Goal: Contribute content: Add original content to the website for others to see

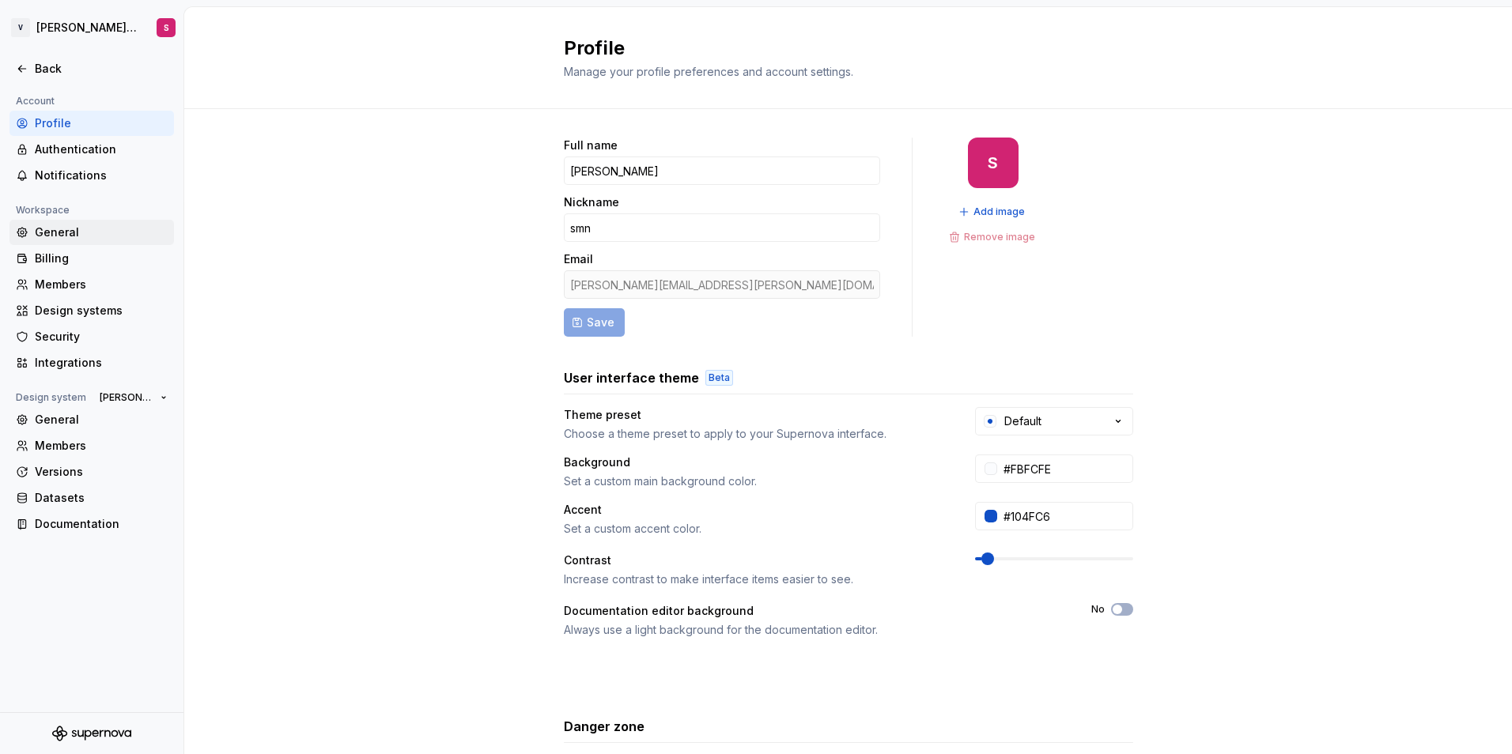
click at [46, 238] on div "General" at bounding box center [101, 233] width 133 height 16
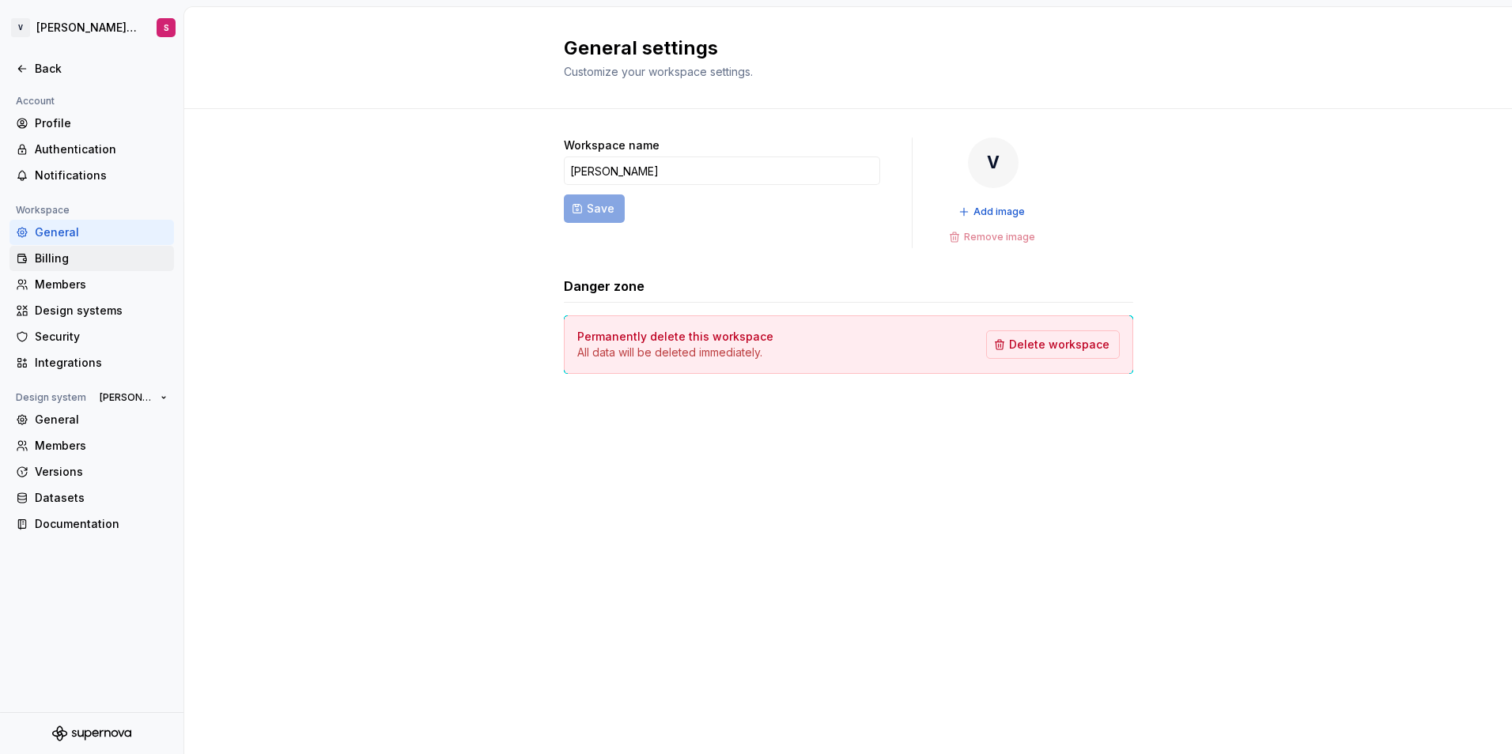
click at [89, 256] on div "Billing" at bounding box center [101, 259] width 133 height 16
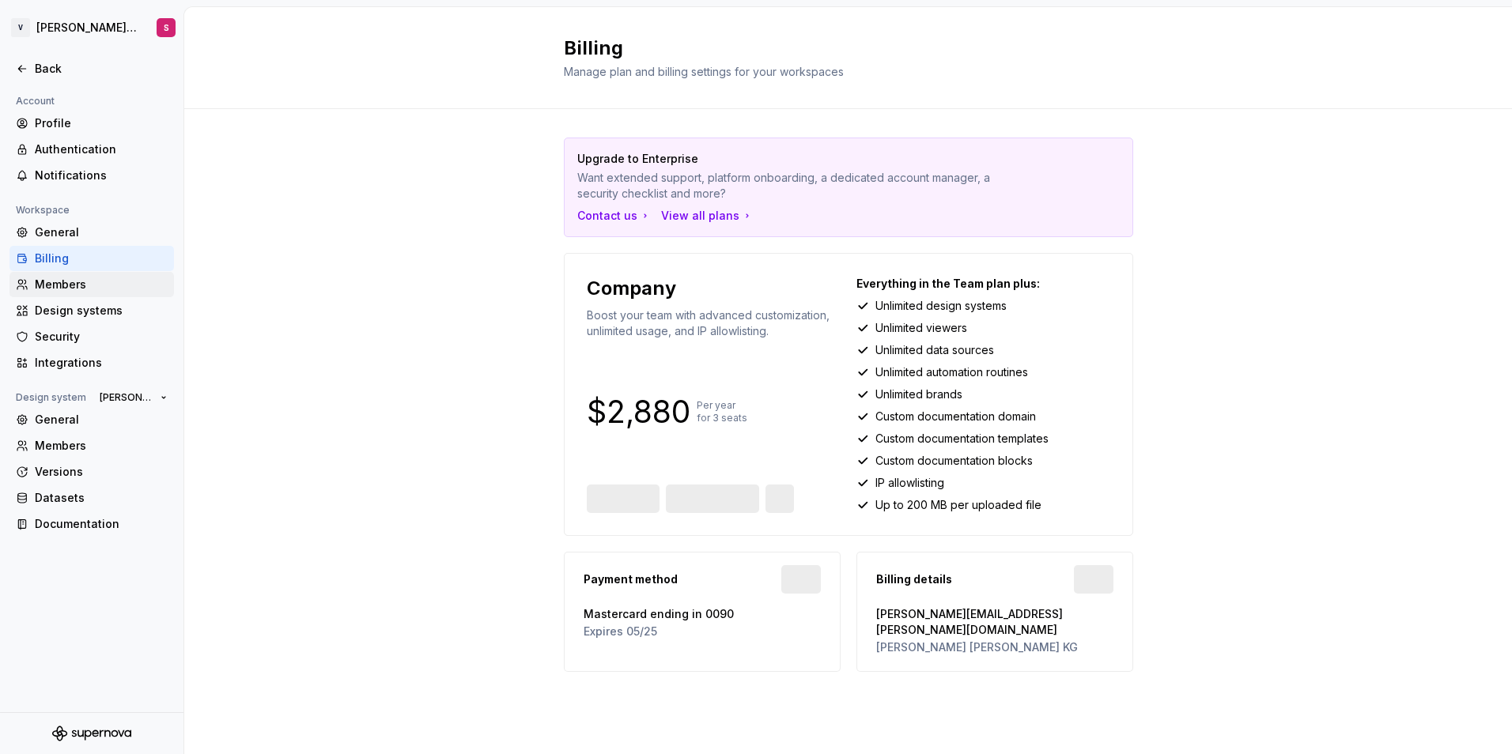
click at [82, 278] on div "Members" at bounding box center [101, 285] width 133 height 16
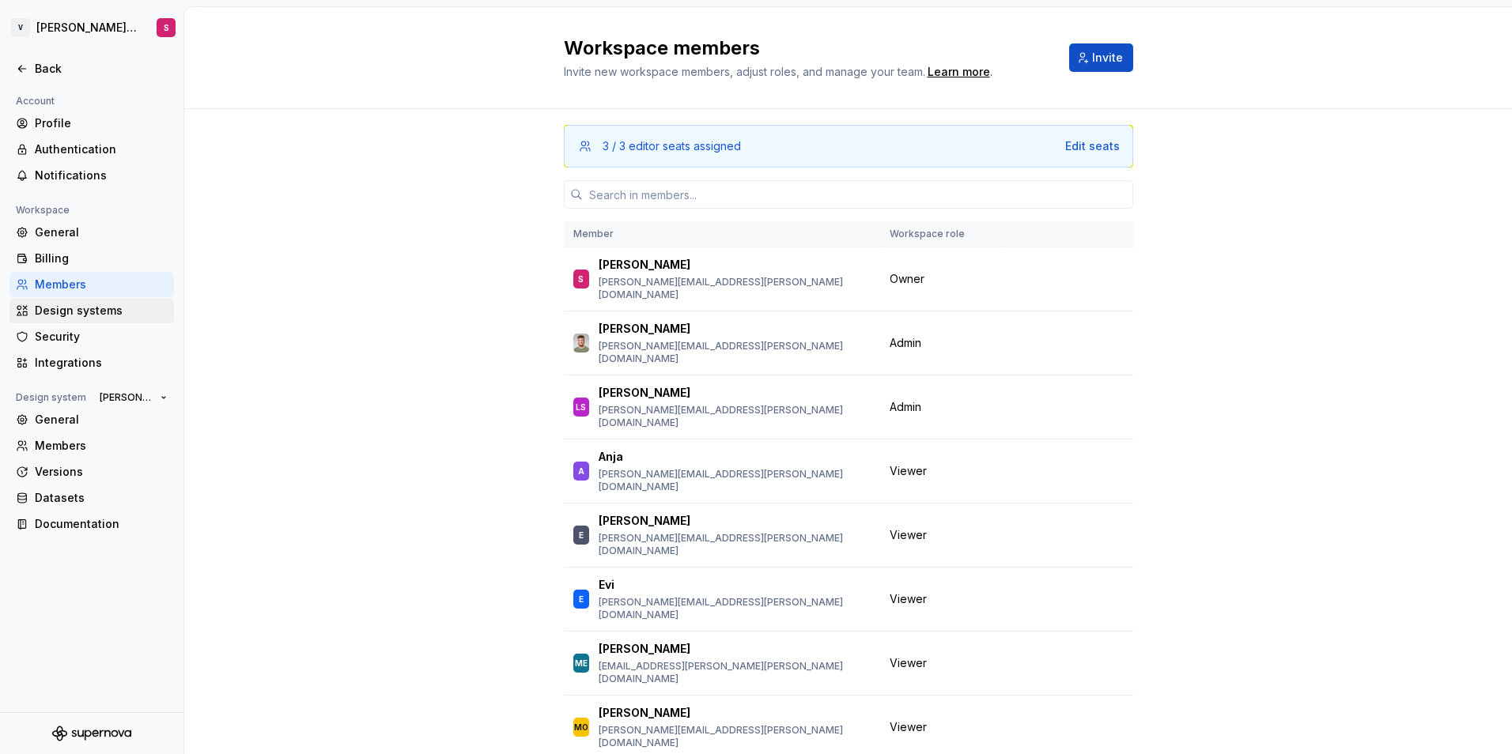
click at [65, 313] on div "Design systems" at bounding box center [101, 311] width 133 height 16
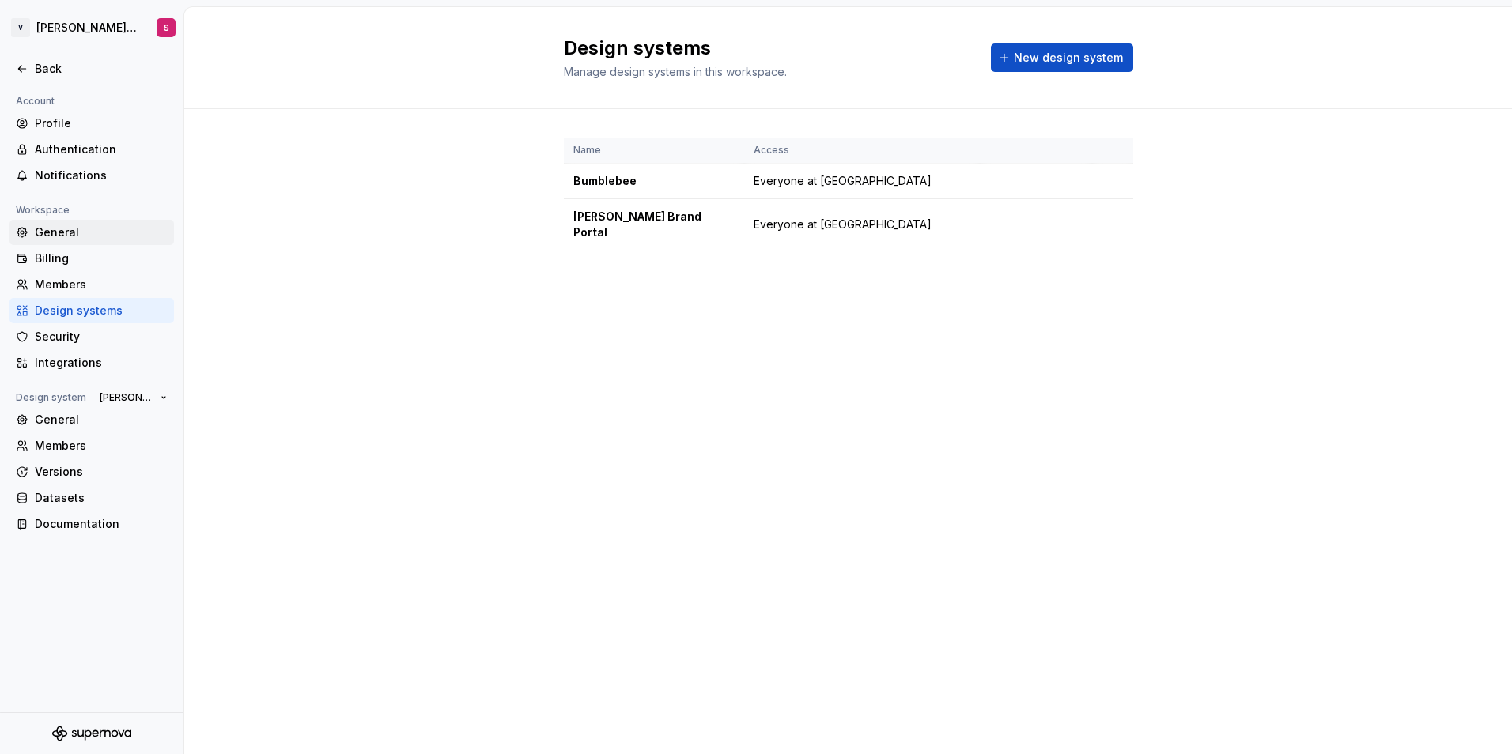
click at [74, 228] on div "General" at bounding box center [101, 233] width 133 height 16
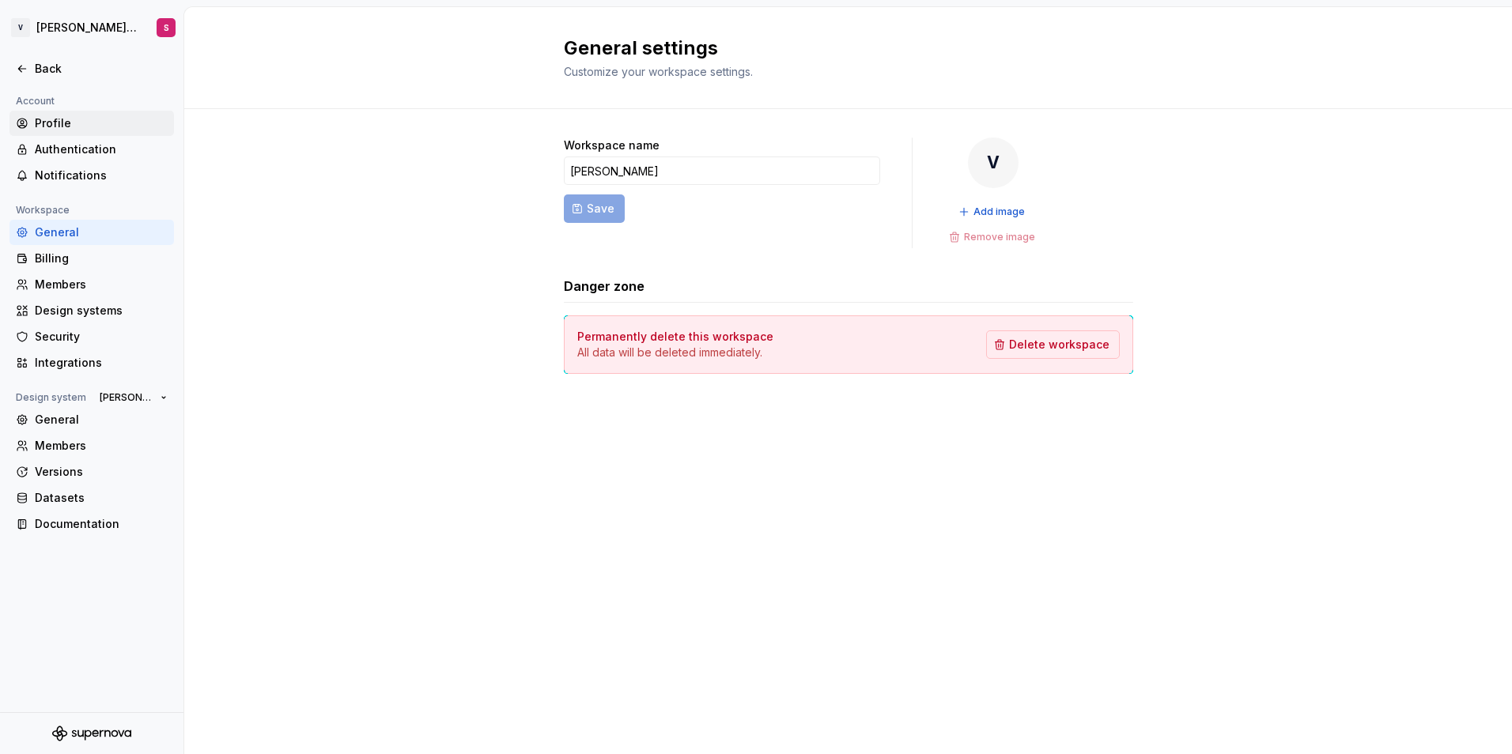
click at [65, 130] on div "Profile" at bounding box center [101, 123] width 133 height 16
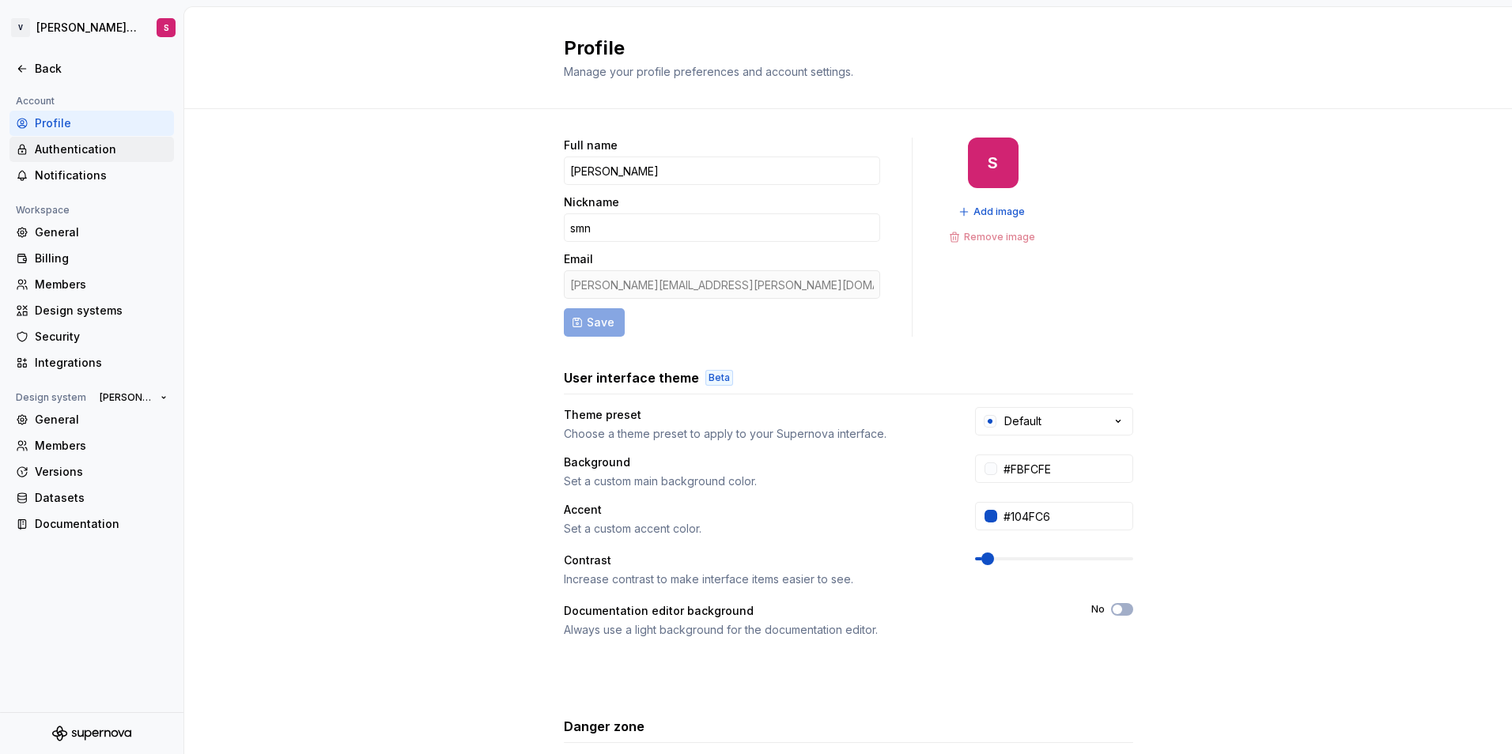
click at [63, 145] on div "Authentication" at bounding box center [101, 150] width 133 height 16
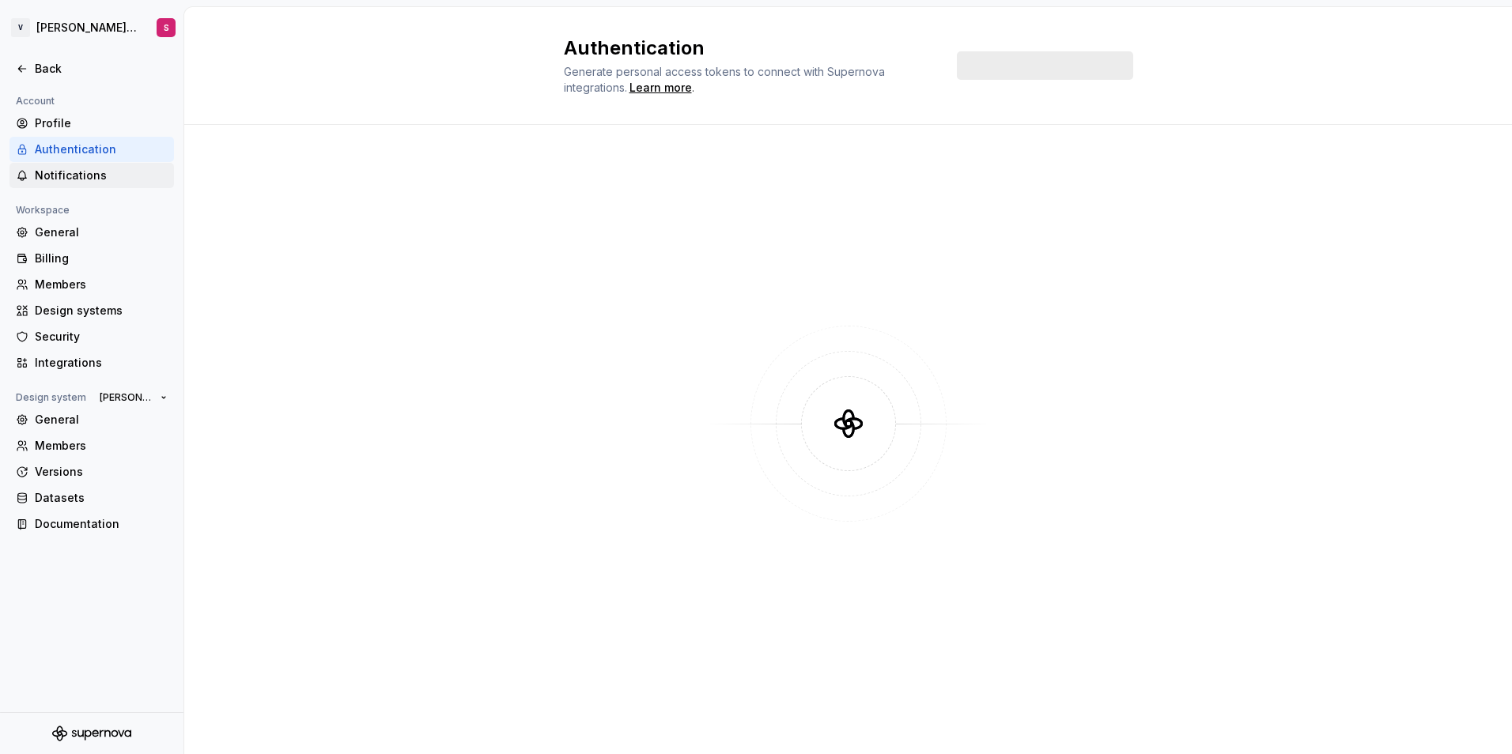
click at [55, 170] on div "Notifications" at bounding box center [101, 176] width 133 height 16
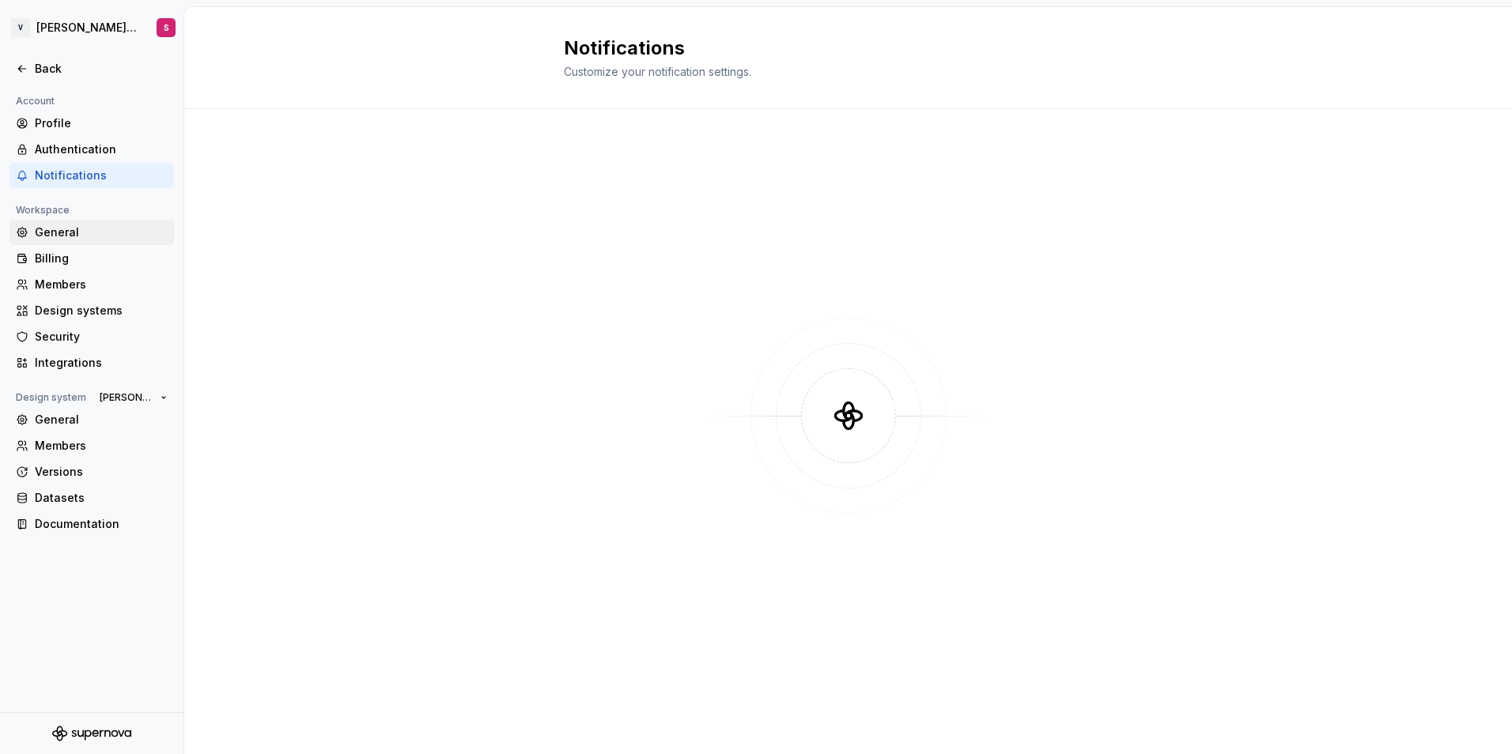
click at [59, 232] on div "General" at bounding box center [101, 233] width 133 height 16
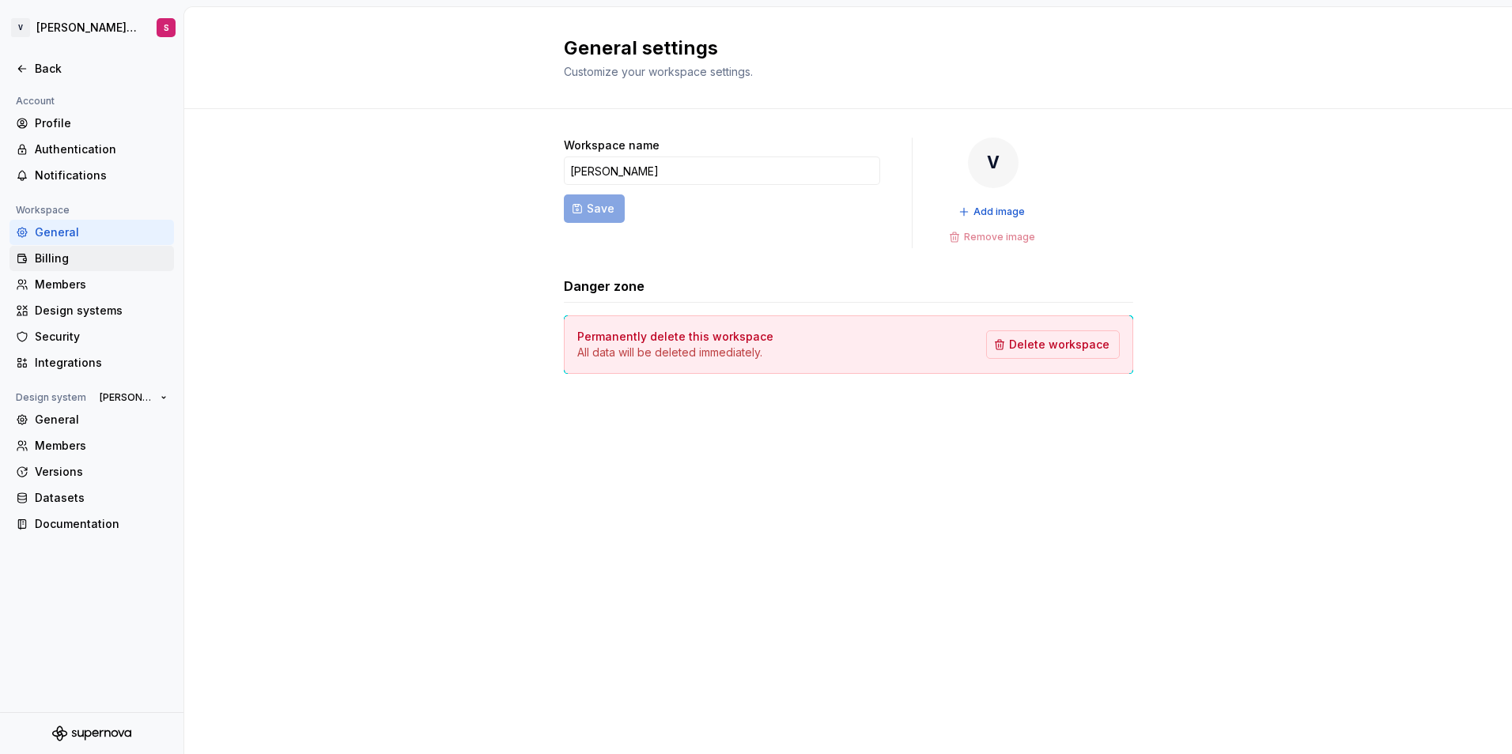
click at [80, 259] on div "Billing" at bounding box center [101, 259] width 133 height 16
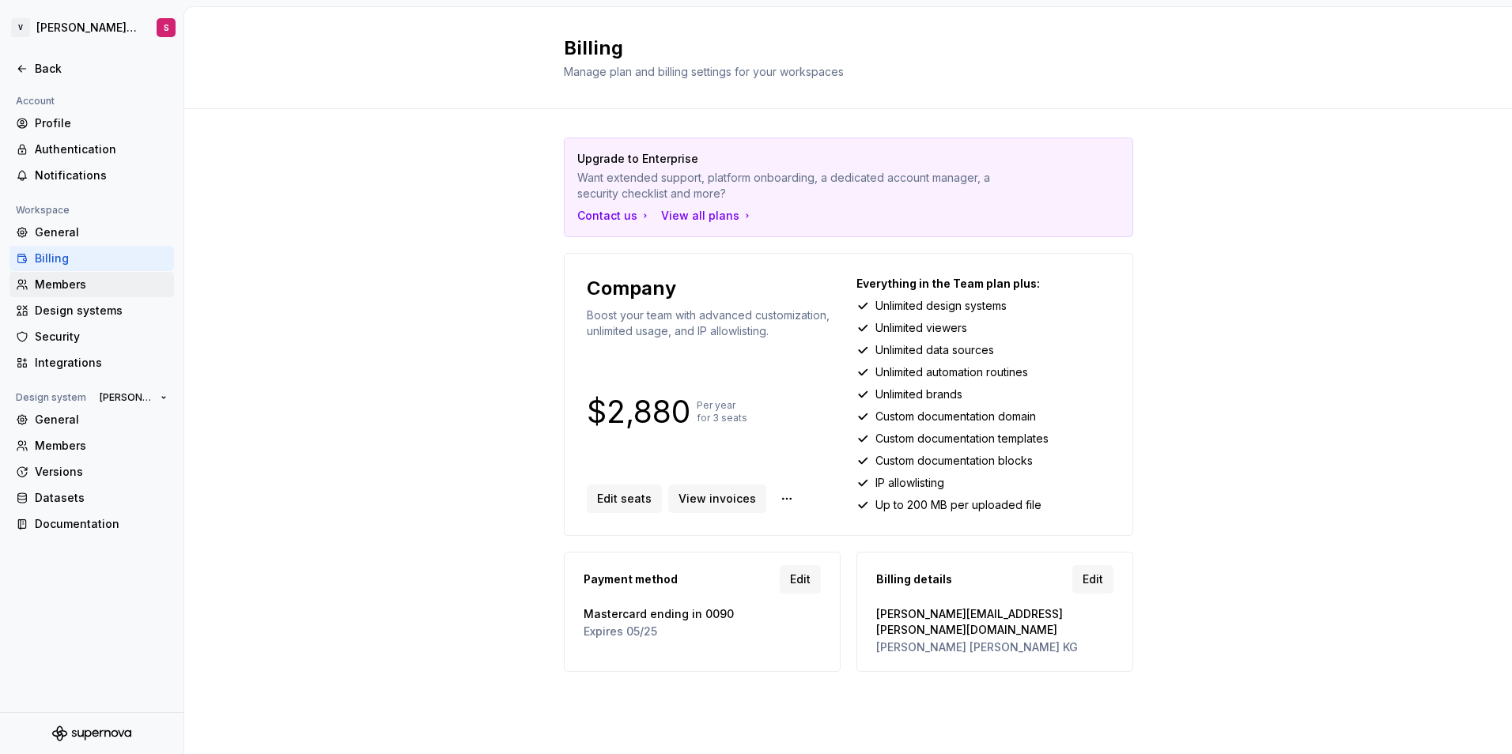
click at [91, 287] on div "Members" at bounding box center [101, 285] width 133 height 16
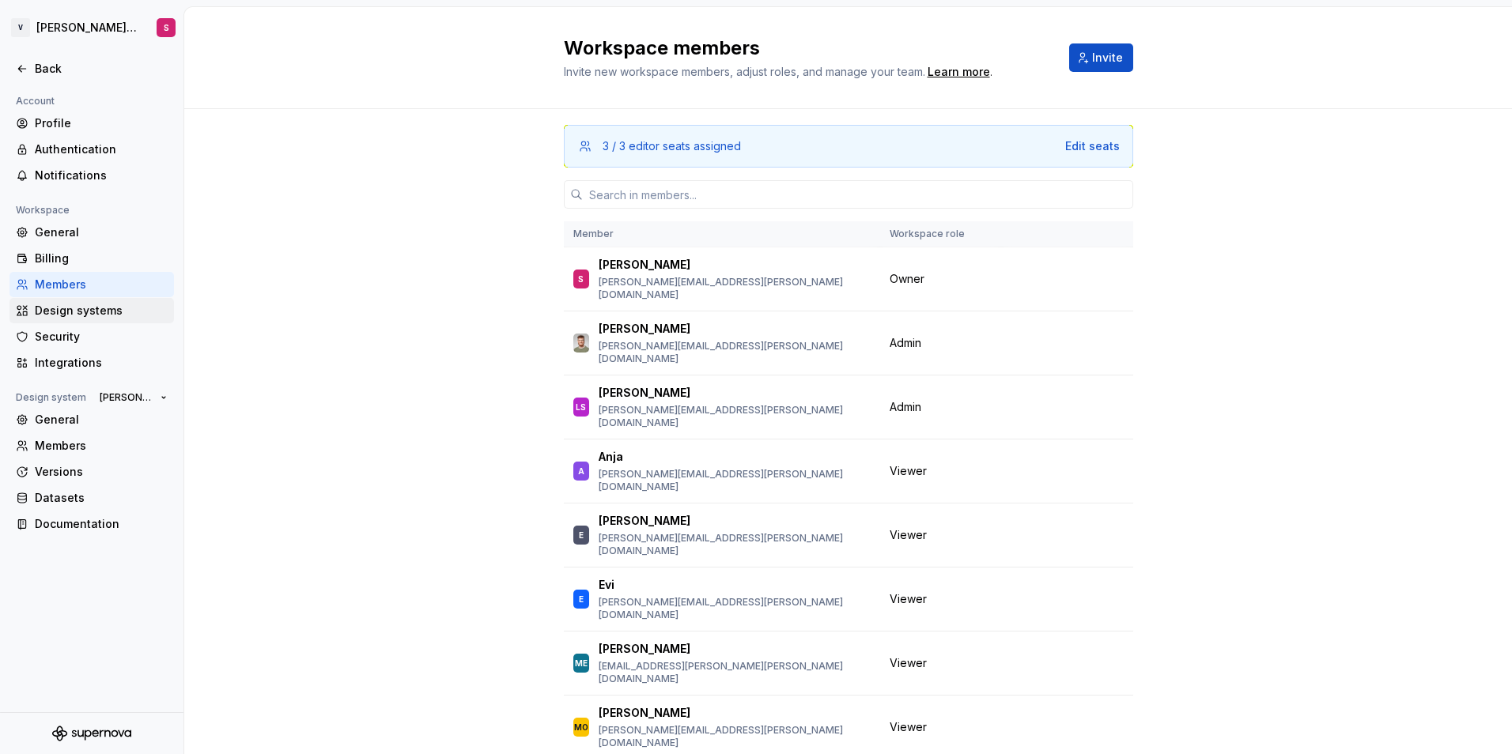
click at [90, 312] on div "Design systems" at bounding box center [101, 311] width 133 height 16
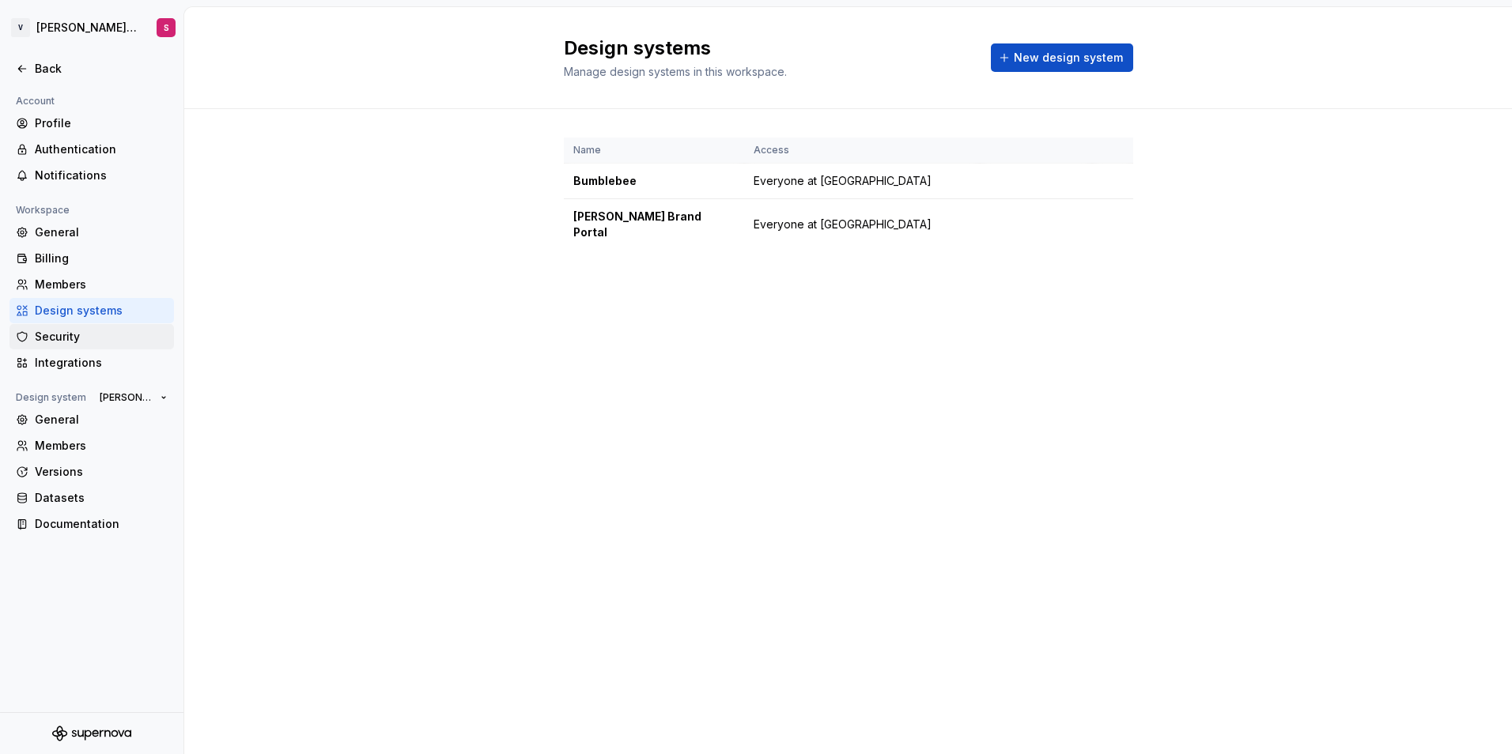
click at [73, 333] on div "Security" at bounding box center [101, 337] width 133 height 16
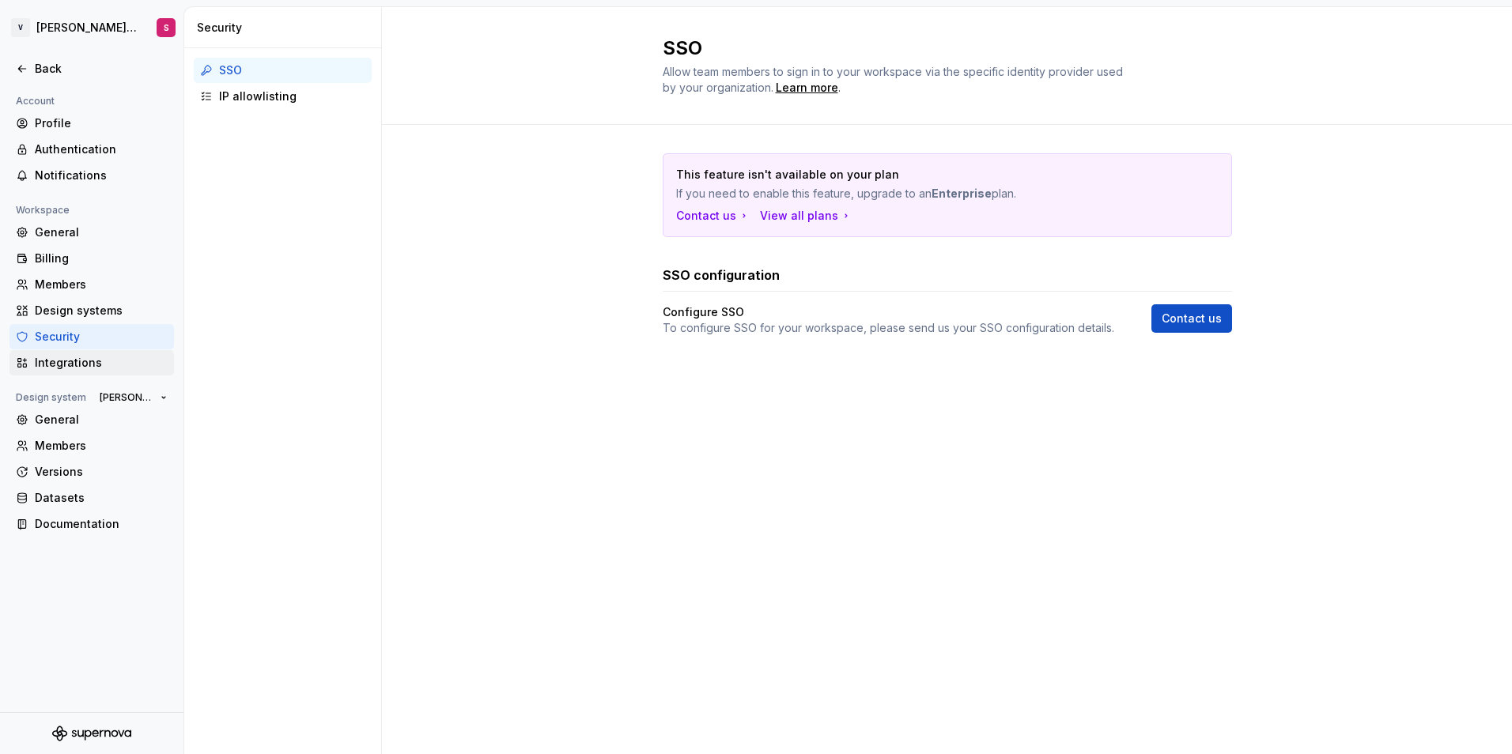
click at [70, 364] on div "Integrations" at bounding box center [101, 363] width 133 height 16
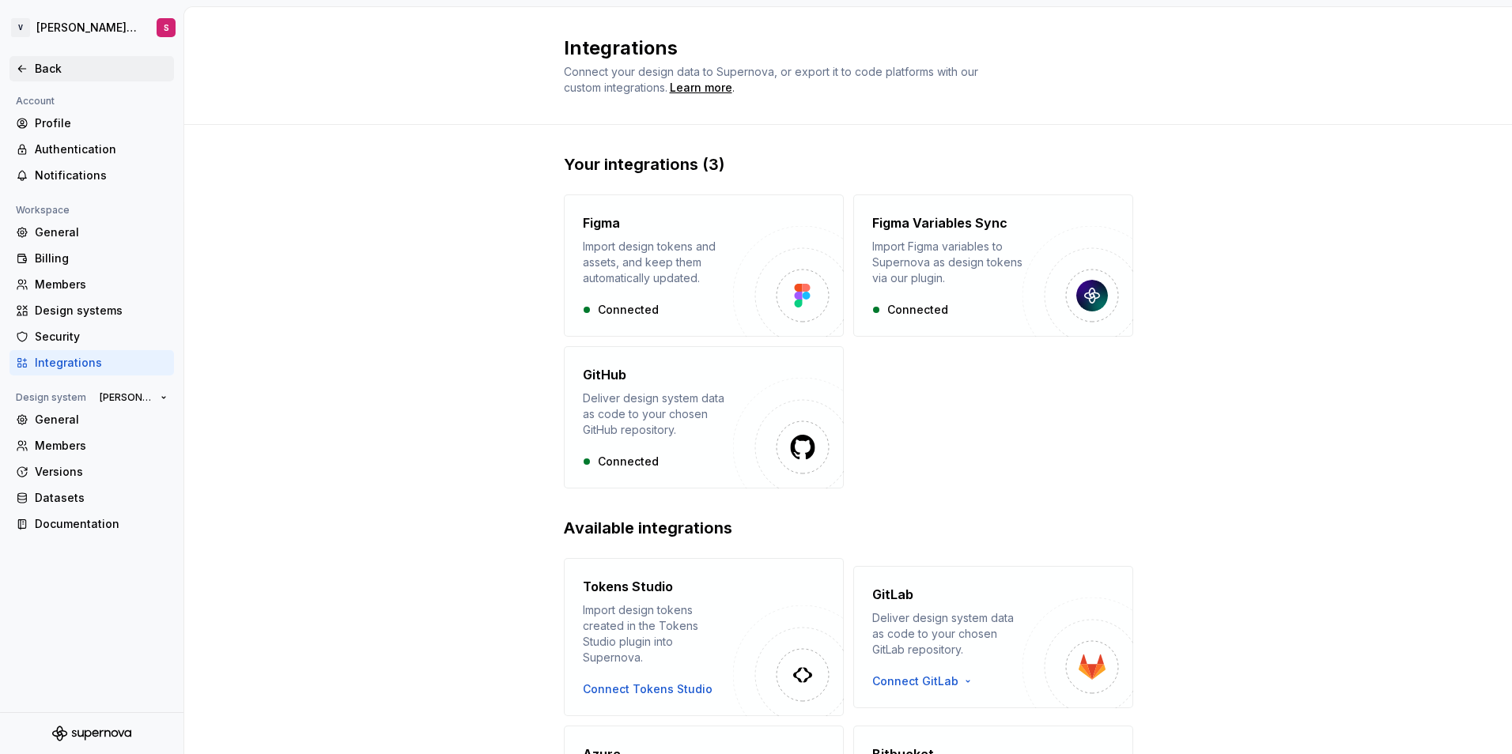
click at [25, 74] on icon at bounding box center [22, 68] width 13 height 13
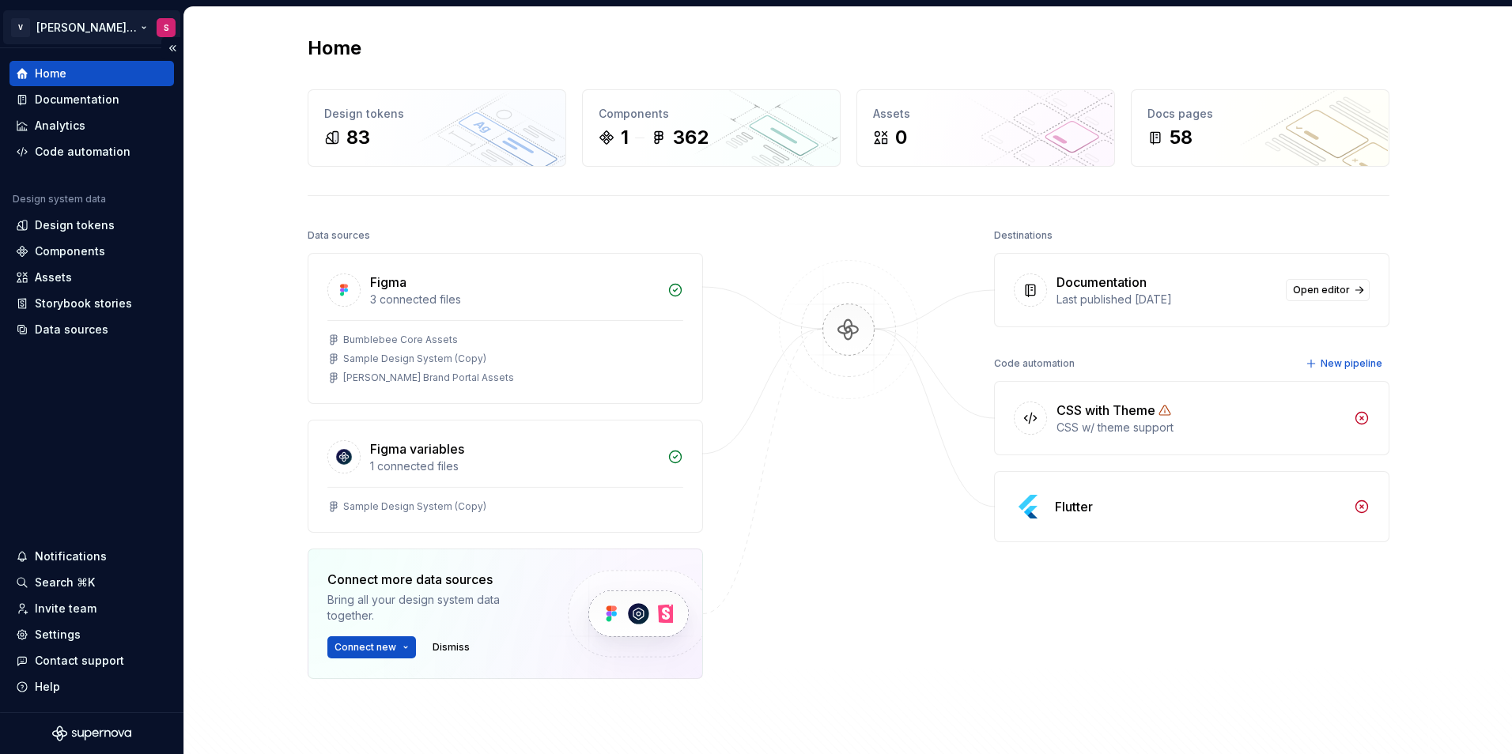
click at [153, 25] on html "V [PERSON_NAME] Brand Portal S Home Documentation Analytics Code automation Des…" at bounding box center [756, 377] width 1512 height 754
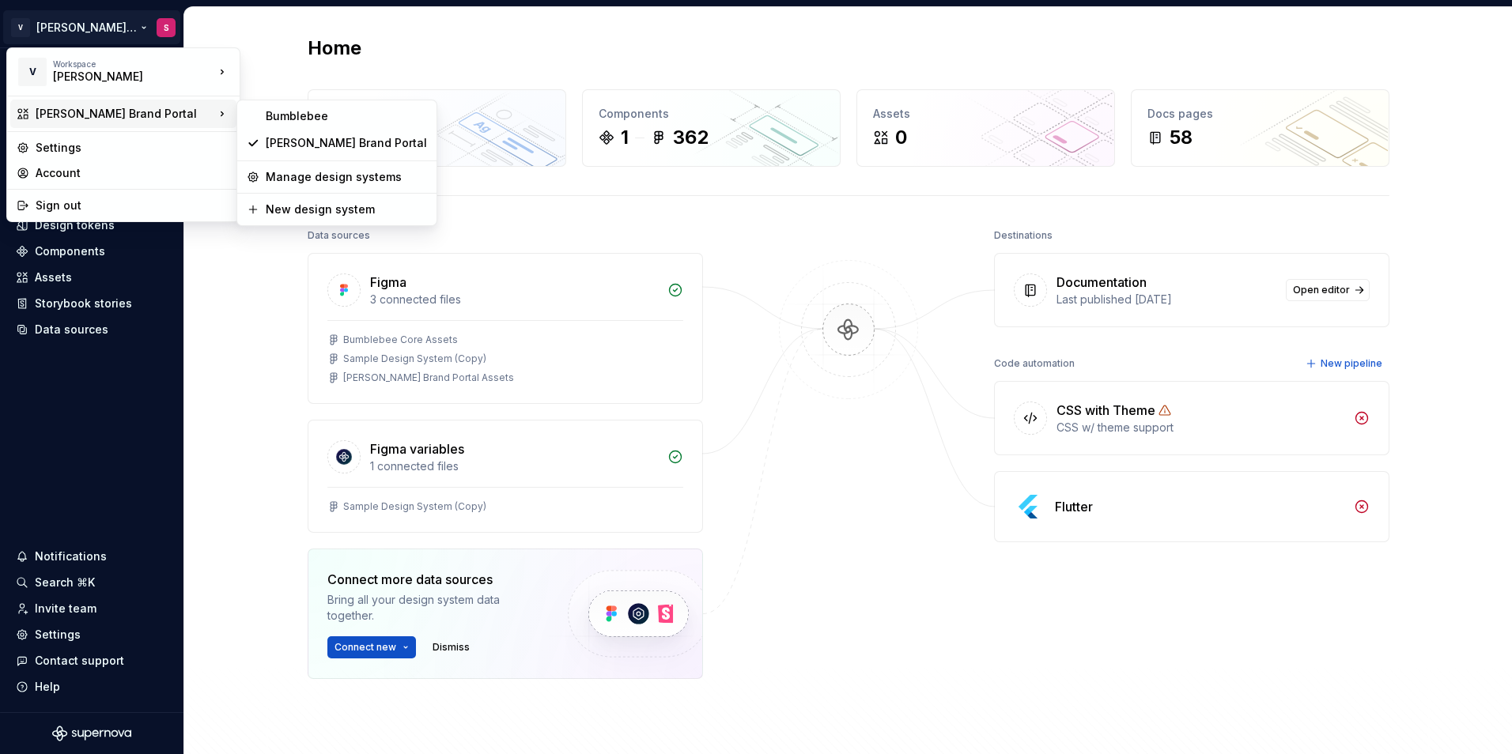
click at [93, 115] on div "[PERSON_NAME] Brand Portal" at bounding box center [125, 114] width 179 height 16
click at [272, 142] on div "[PERSON_NAME] Brand Portal" at bounding box center [346, 143] width 161 height 16
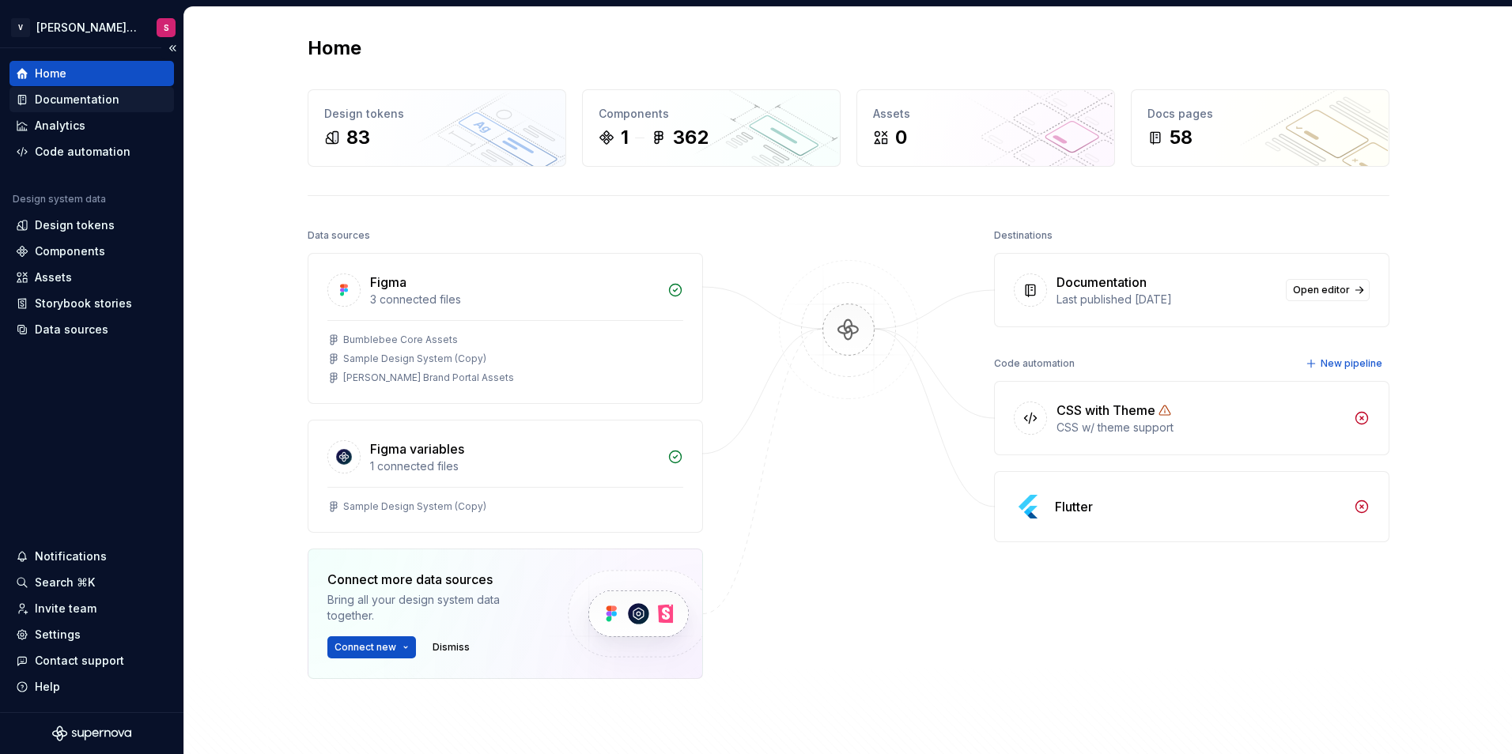
click at [91, 99] on div "Documentation" at bounding box center [77, 100] width 85 height 16
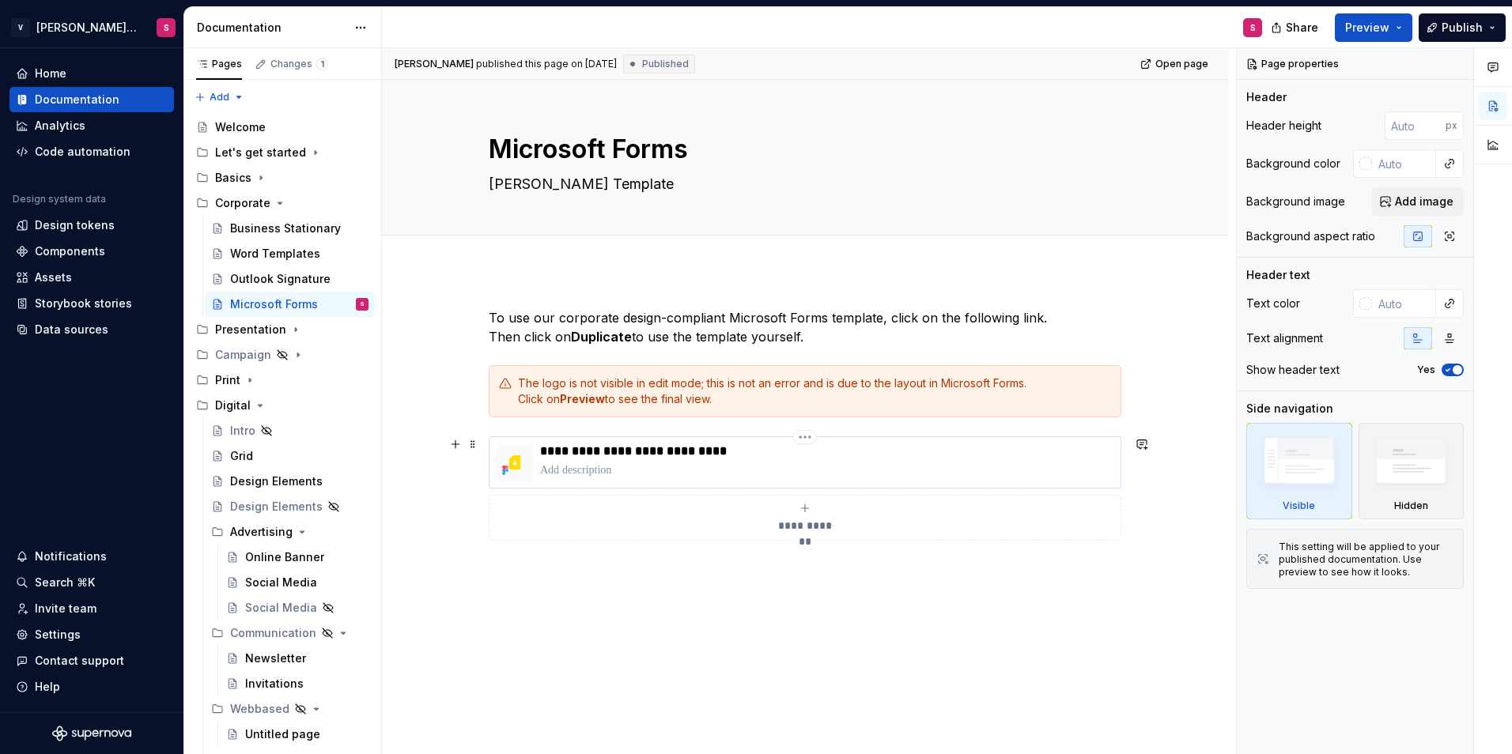
click at [630, 452] on p "**********" at bounding box center [827, 452] width 574 height 16
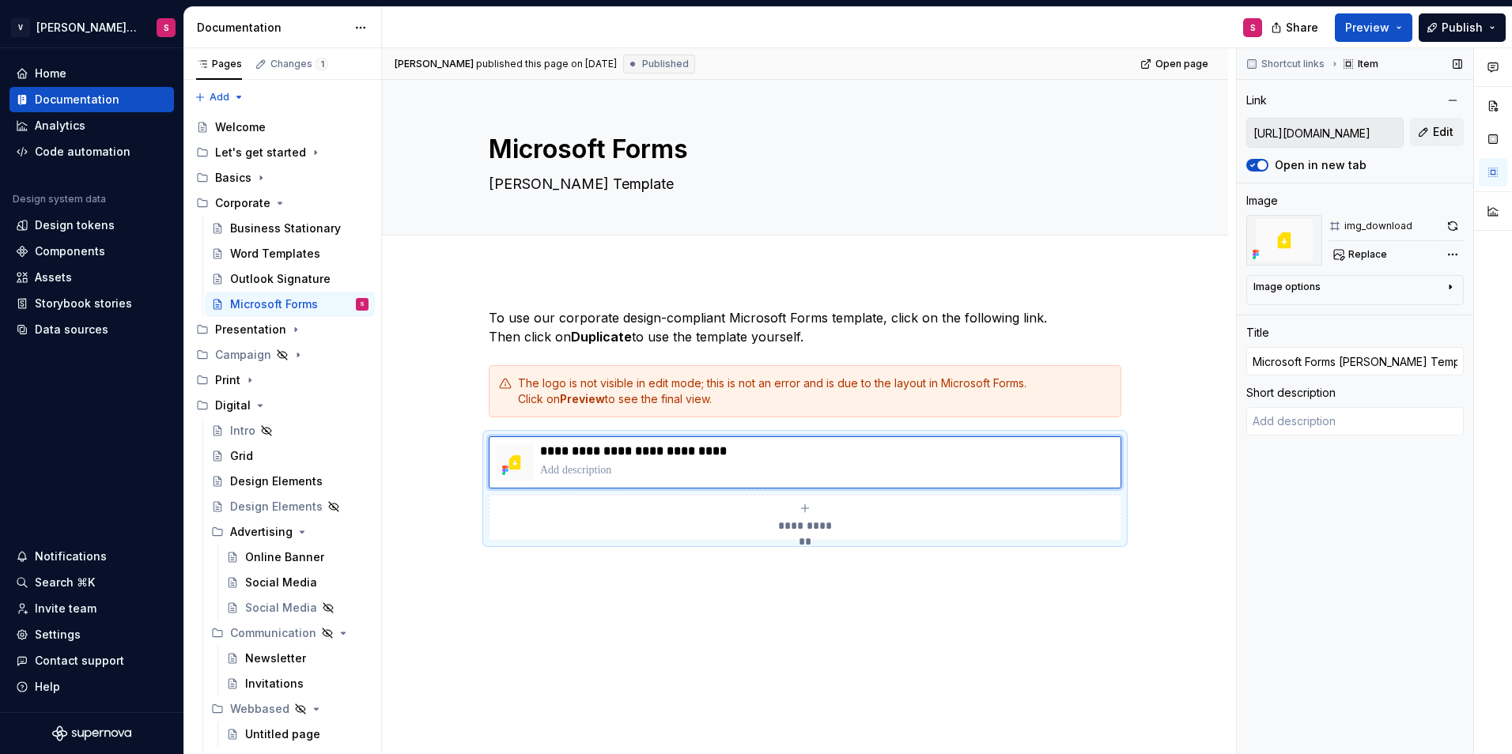
click at [1330, 126] on input "[URL][DOMAIN_NAME]" at bounding box center [1325, 133] width 156 height 28
drag, startPoint x: 1330, startPoint y: 126, endPoint x: 1447, endPoint y: 134, distance: 117.3
click at [1447, 134] on span "Edit" at bounding box center [1443, 132] width 21 height 16
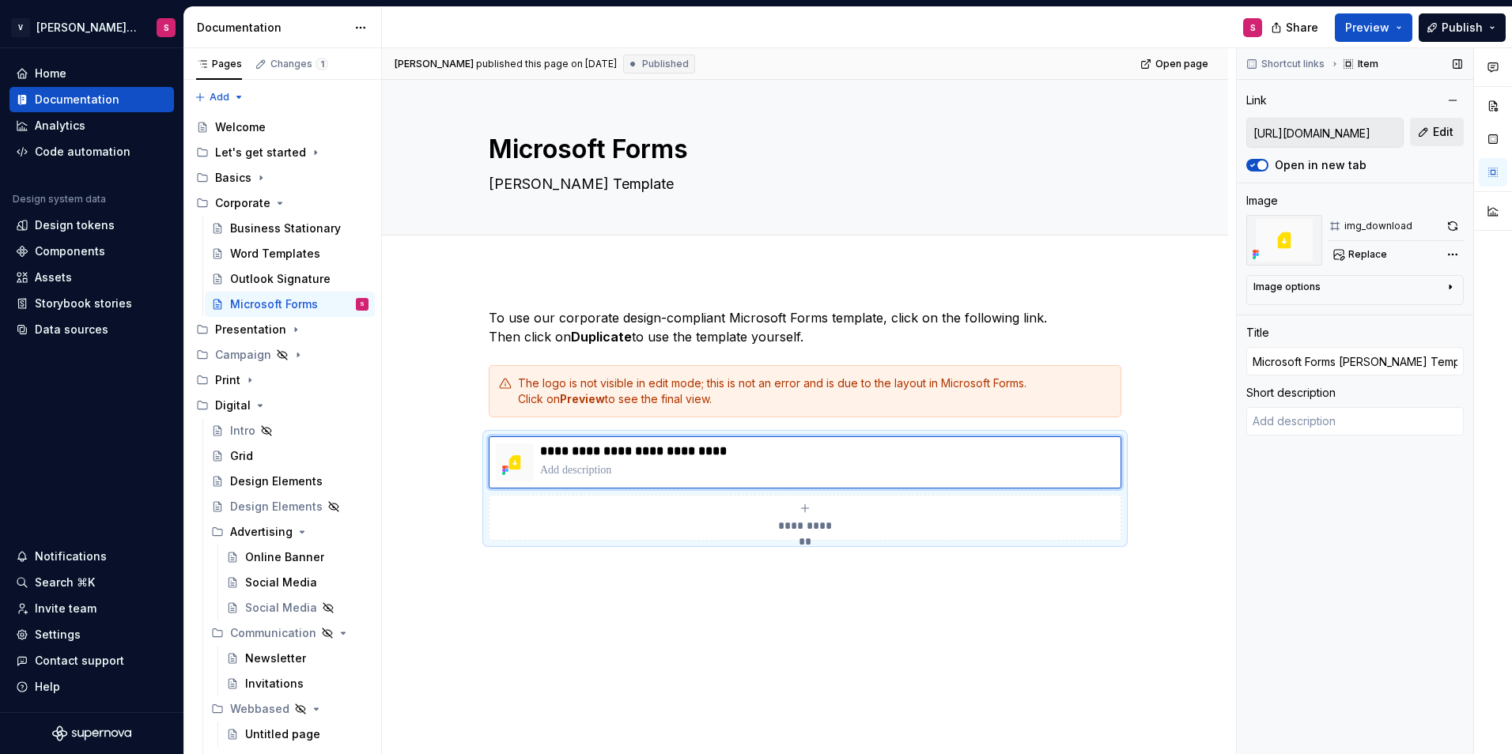
type textarea "*"
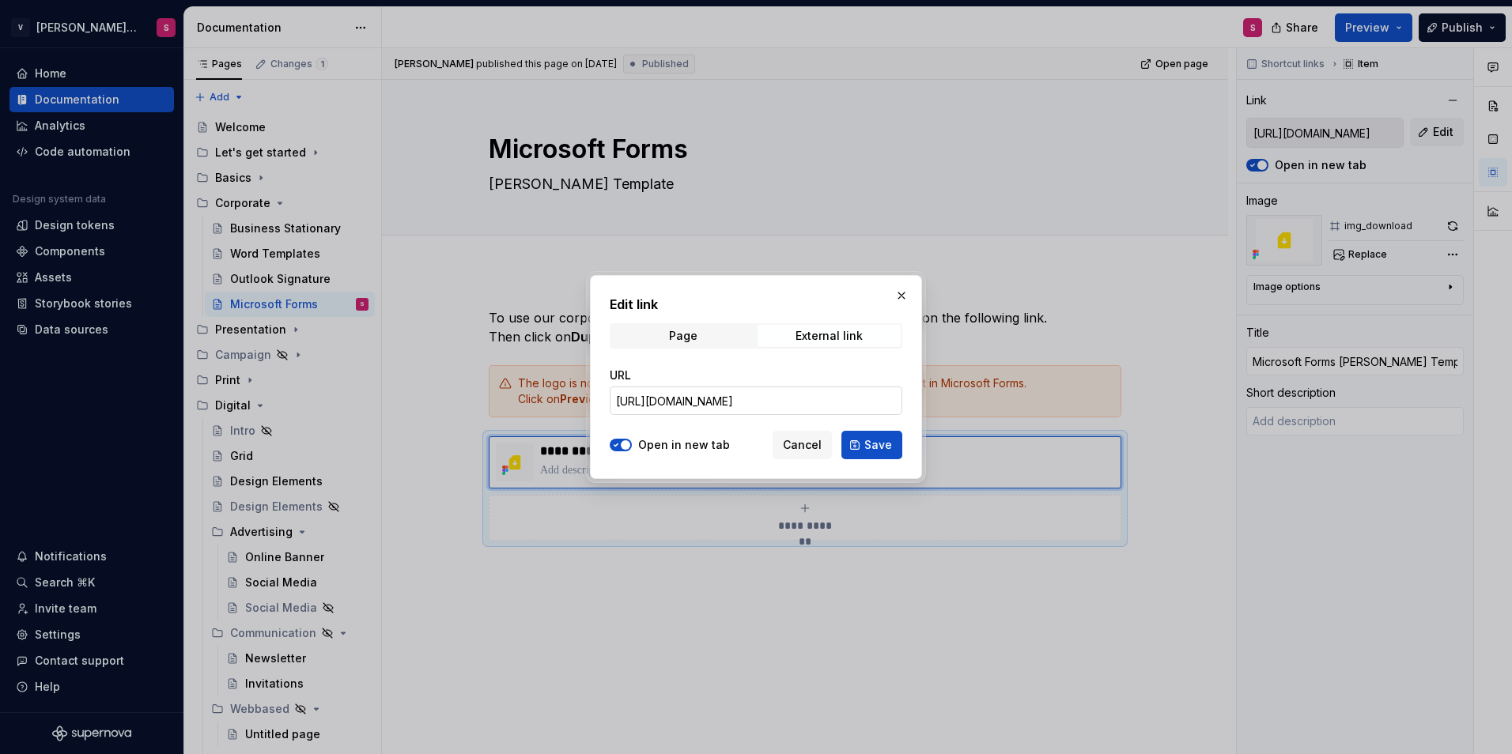
click at [716, 395] on input "[URL][DOMAIN_NAME]" at bounding box center [756, 401] width 293 height 28
paste input "Habe noch einen Abschnitt am Anfang eingefügt in dem man allgemeine Infos eintr…"
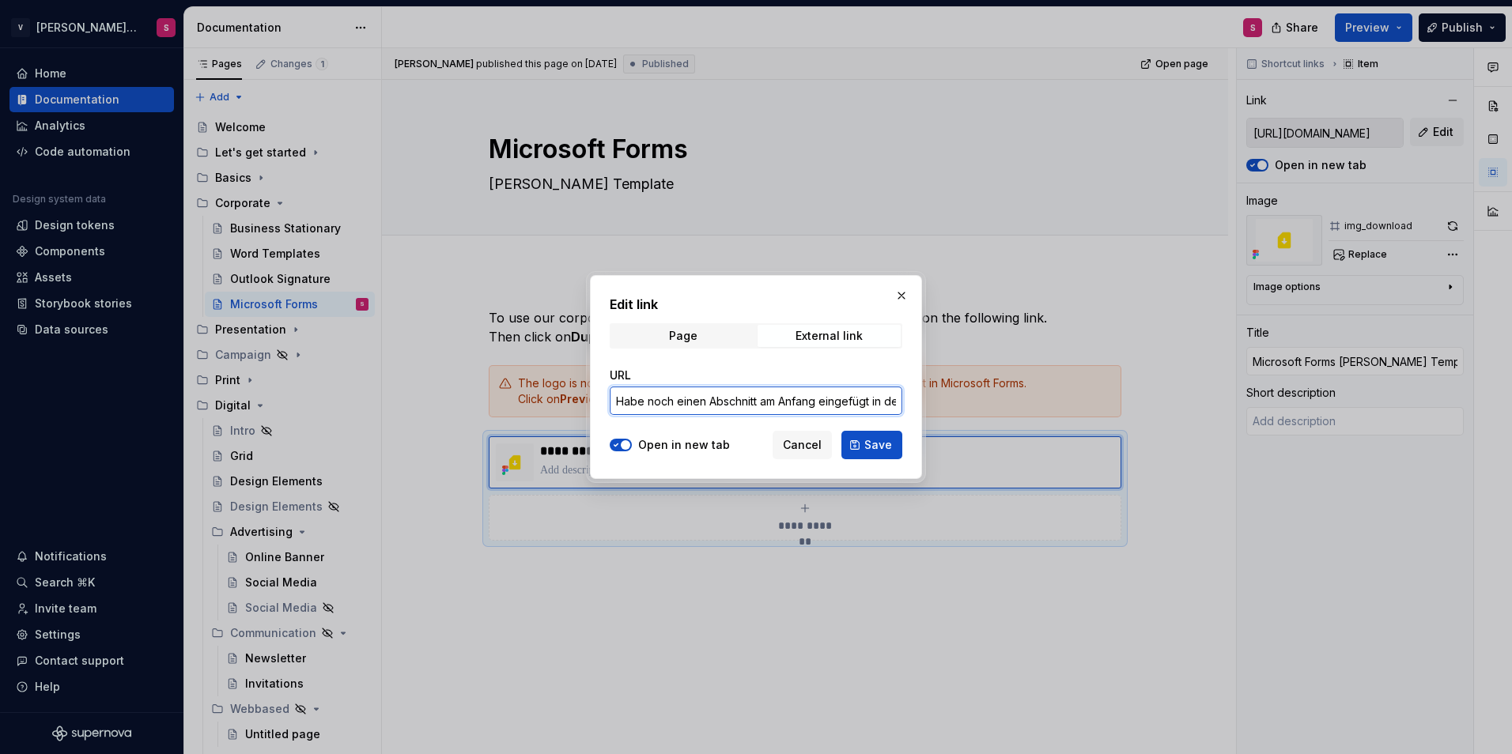
scroll to position [0, 213]
type input "[URL][DOMAIN_NAME]"
drag, startPoint x: 765, startPoint y: 406, endPoint x: 748, endPoint y: 404, distance: 17.5
click at [765, 406] on input "[URL][DOMAIN_NAME]" at bounding box center [756, 401] width 293 height 28
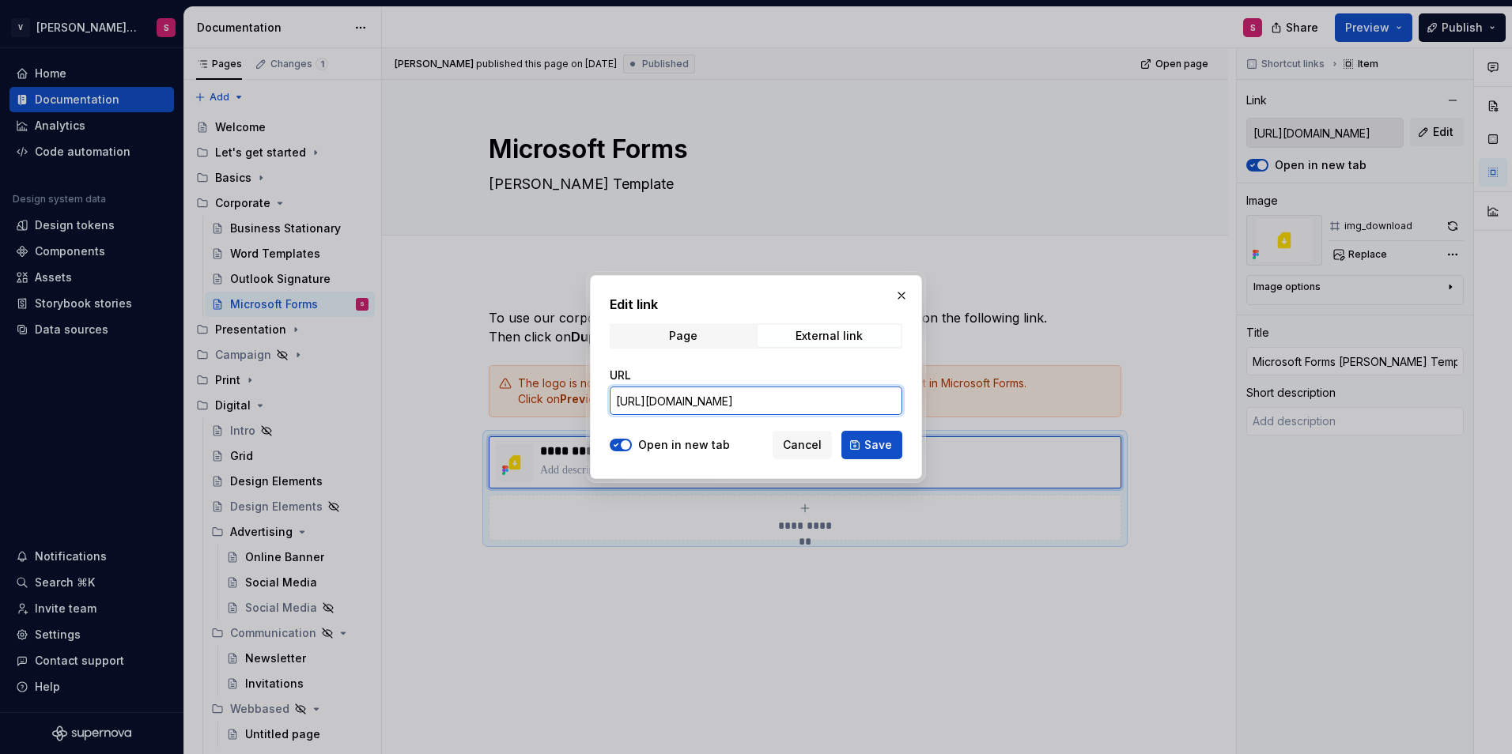
drag, startPoint x: 762, startPoint y: 400, endPoint x: 924, endPoint y: 397, distance: 162.1
click at [924, 397] on div "Edit link Page External link URL [URL][DOMAIN_NAME] Open in new tab Cancel Save" at bounding box center [756, 377] width 340 height 212
type textarea "*"
click at [766, 411] on input "[URL][DOMAIN_NAME]" at bounding box center [756, 401] width 293 height 28
click at [685, 402] on input "[URL][DOMAIN_NAME]" at bounding box center [756, 401] width 293 height 28
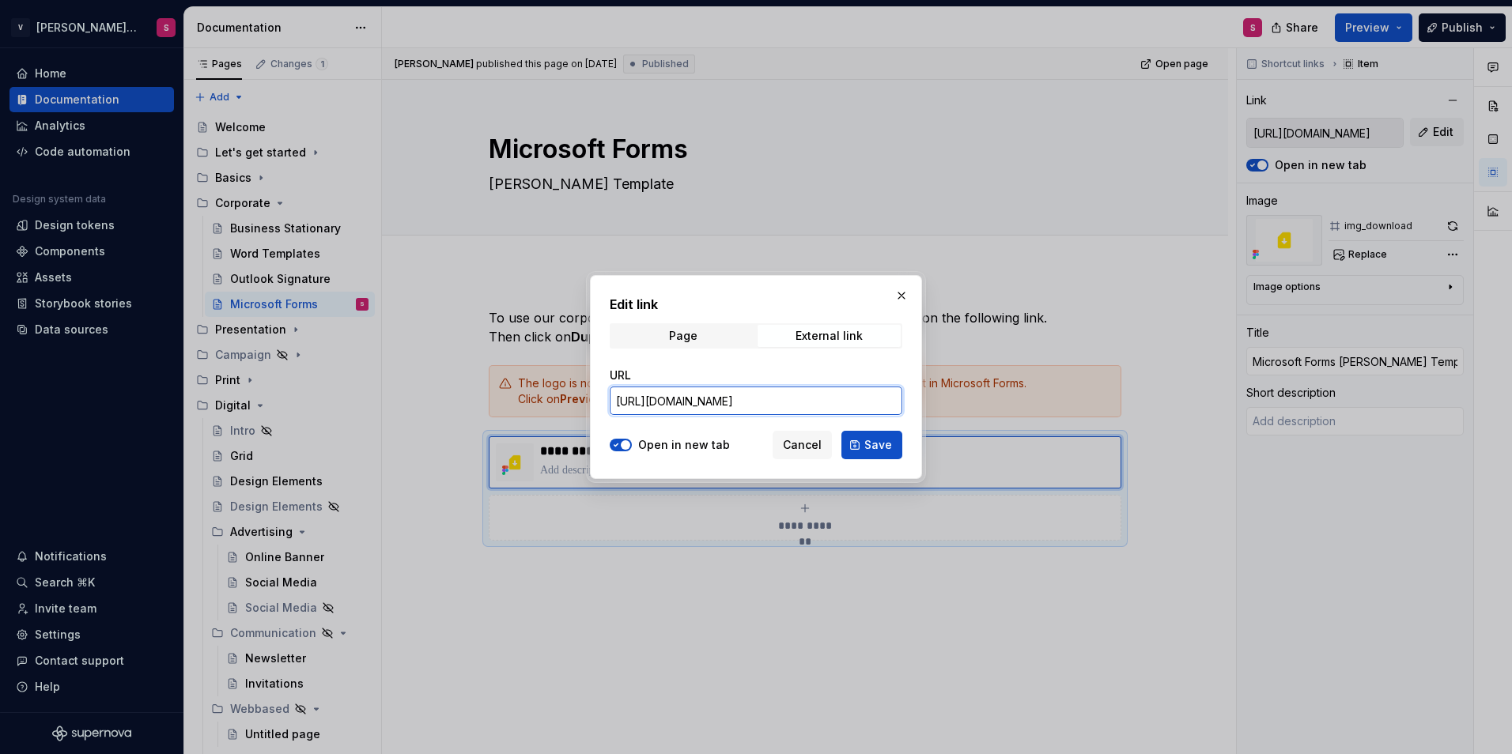
paste input "MklYMFVFUlJaWVhGRUpZOExCOUJMSU5MWC4u&sharetoken=VydAA0i0reXqyuZ9Esxd"
type input "[URL][DOMAIN_NAME]"
click at [879, 452] on span "Save" at bounding box center [878, 445] width 28 height 16
type textarea "*"
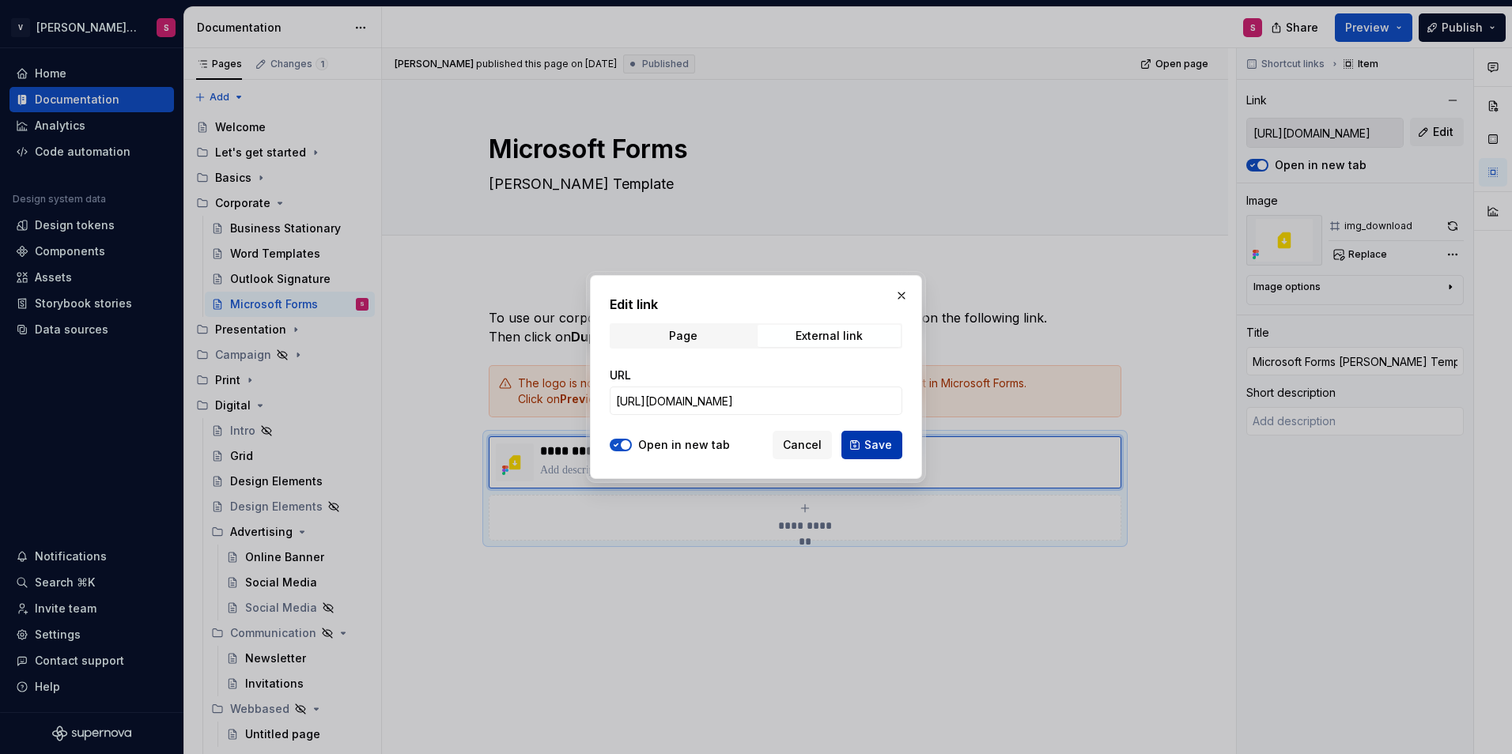
type input "[URL][DOMAIN_NAME]"
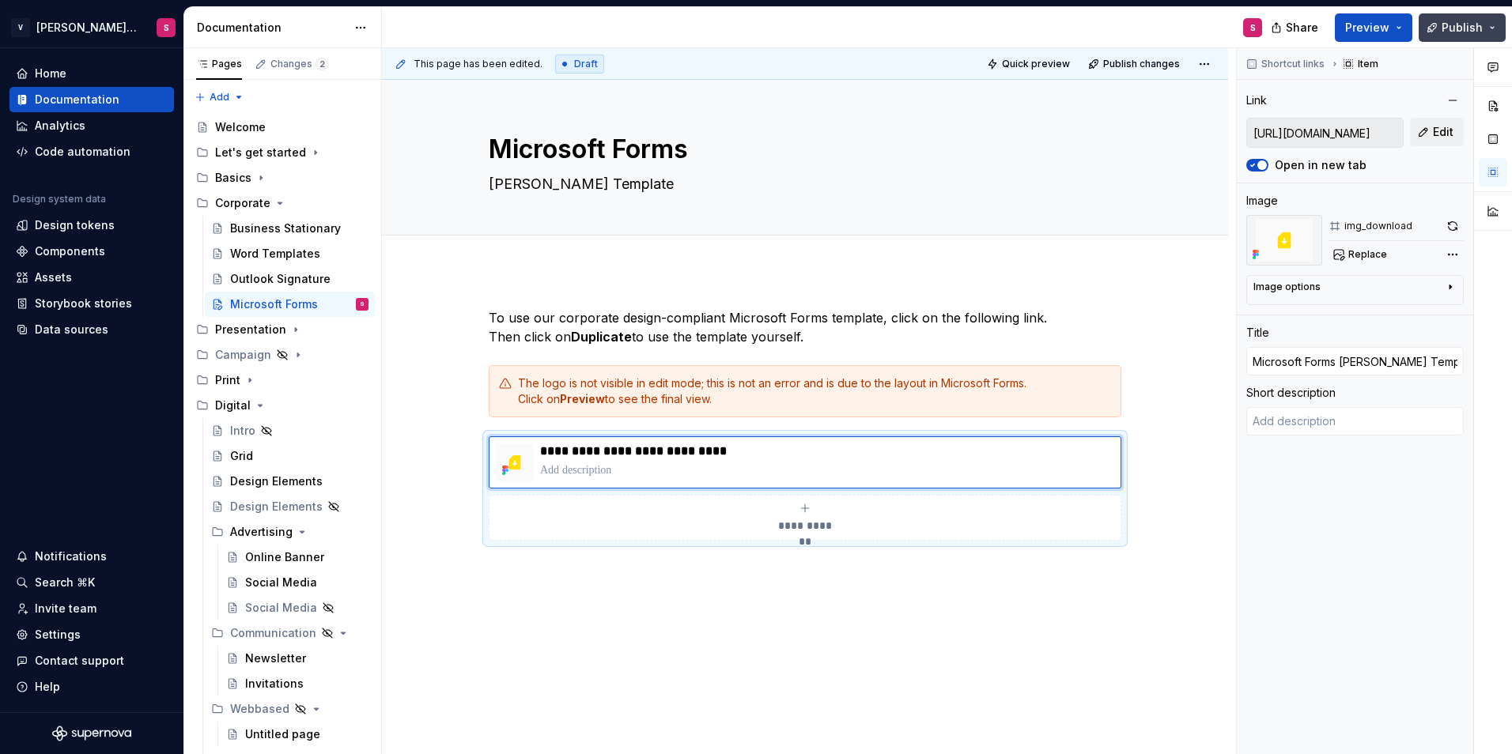
click at [1448, 23] on span "Publish" at bounding box center [1461, 28] width 41 height 16
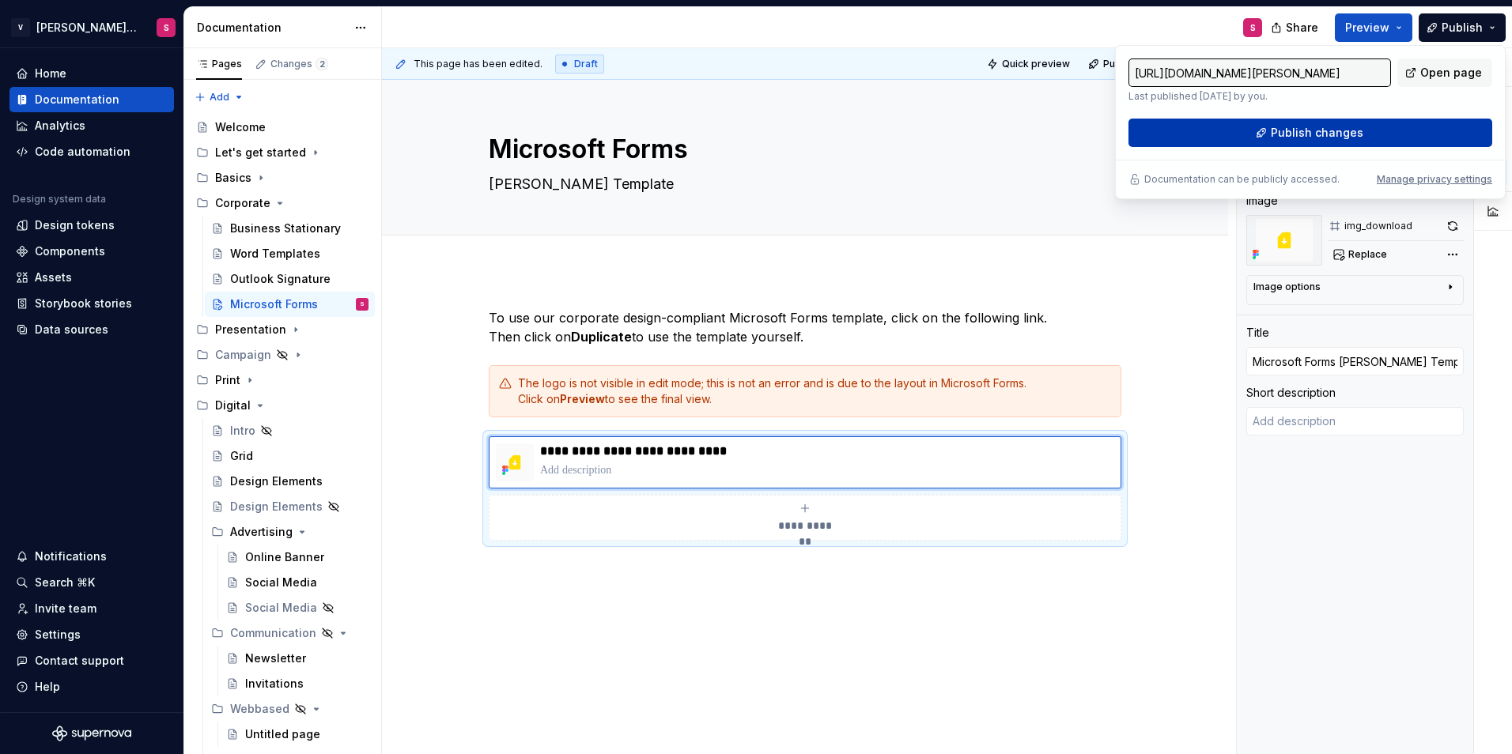
drag, startPoint x: 1448, startPoint y: 23, endPoint x: 1329, endPoint y: 128, distance: 159.1
click at [1329, 128] on span "Publish changes" at bounding box center [1317, 133] width 93 height 16
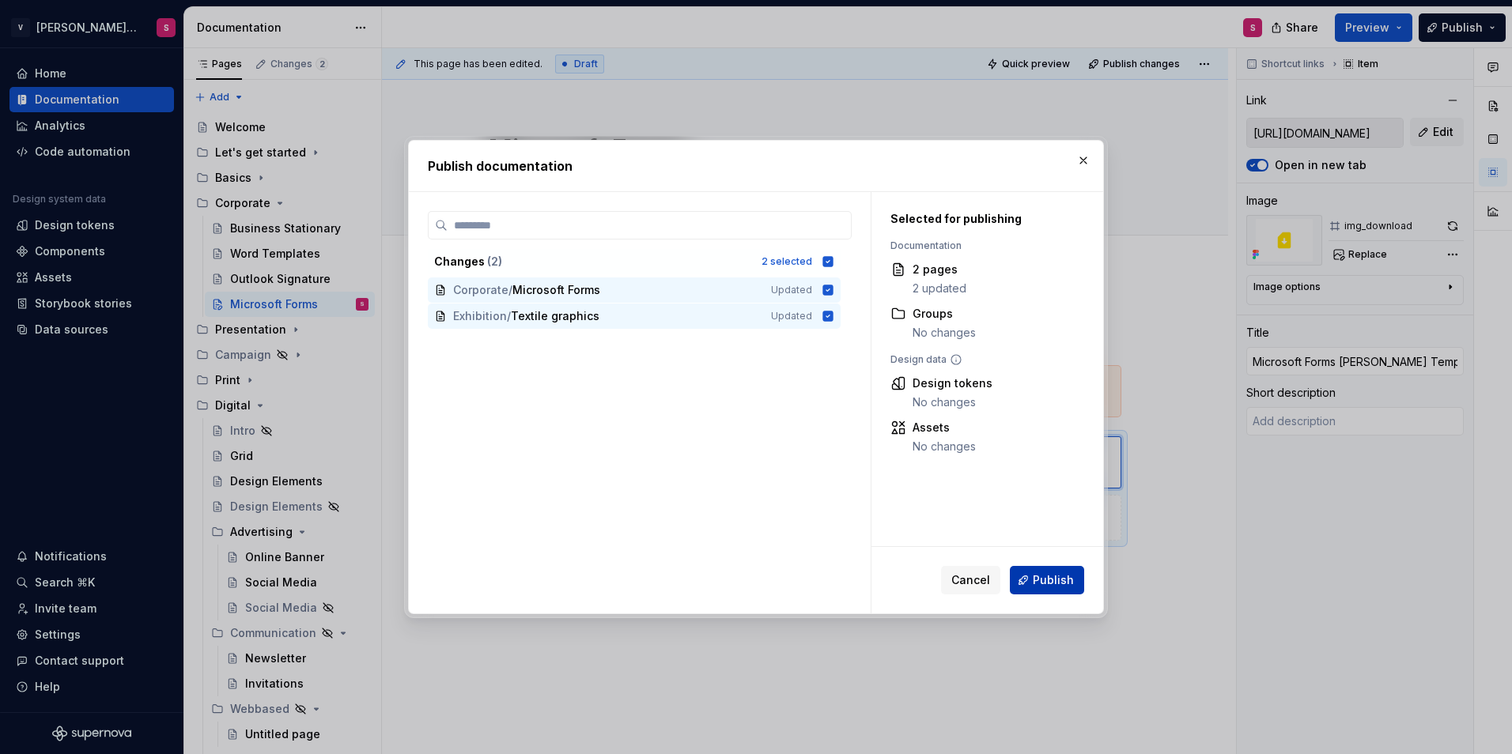
click at [1048, 583] on span "Publish" at bounding box center [1053, 580] width 41 height 16
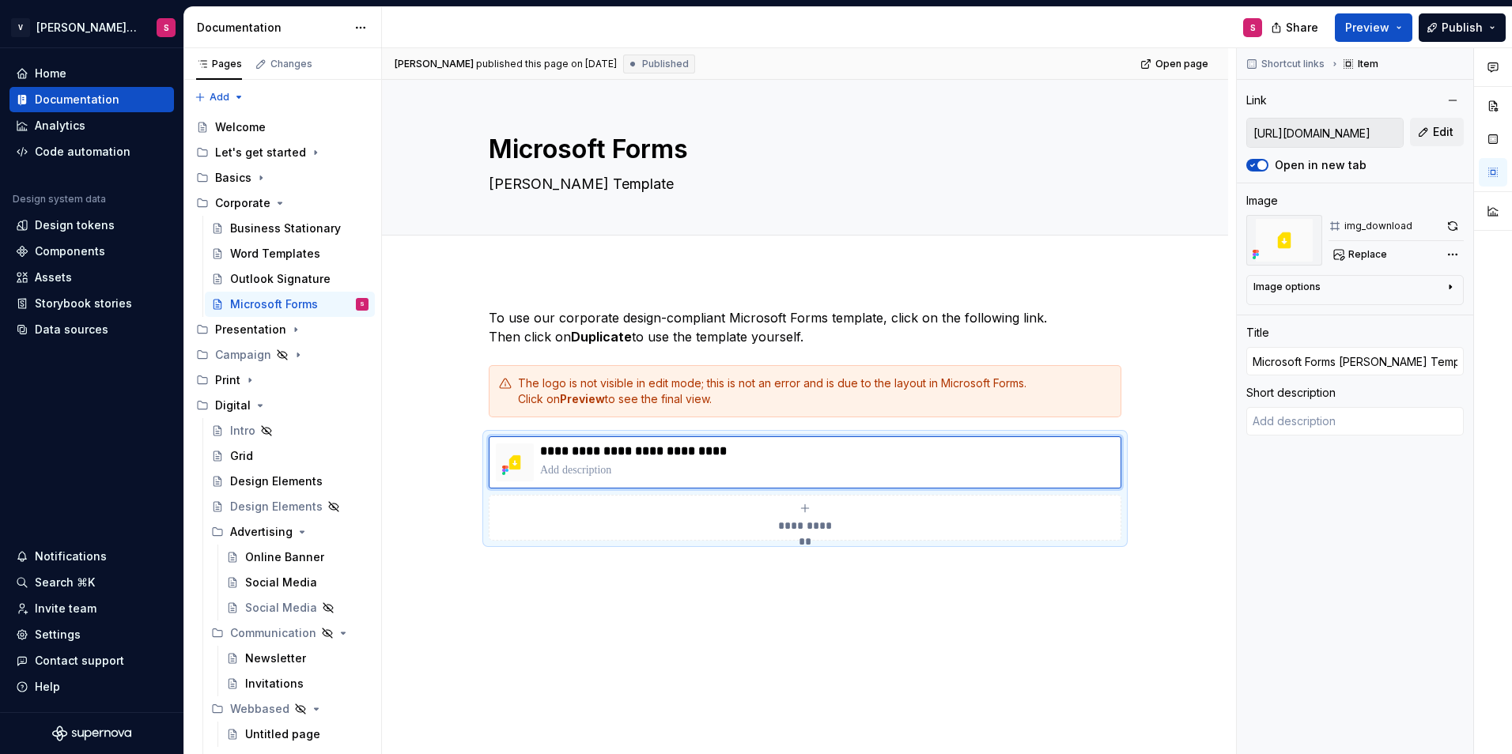
type textarea "*"
